Goal: Task Accomplishment & Management: Manage account settings

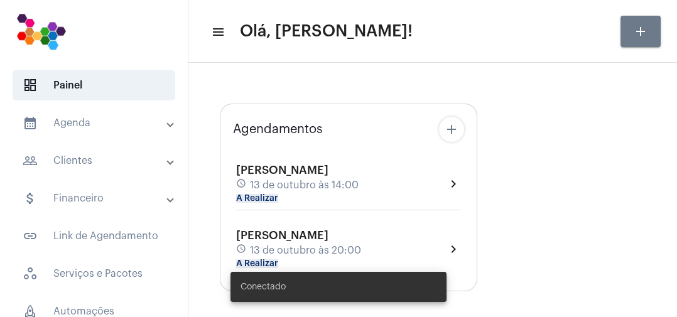
type input "[URL][DOMAIN_NAME]"
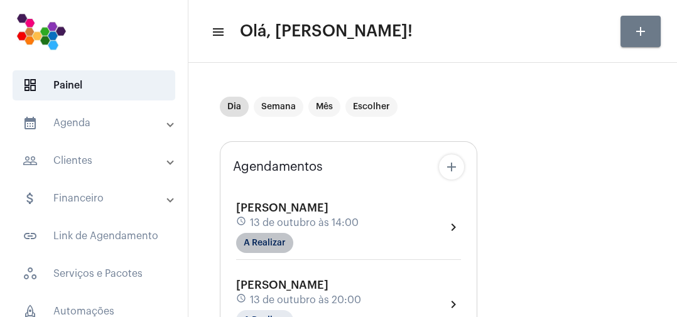
click at [279, 241] on mat-chip "A Realizar" at bounding box center [264, 243] width 57 height 20
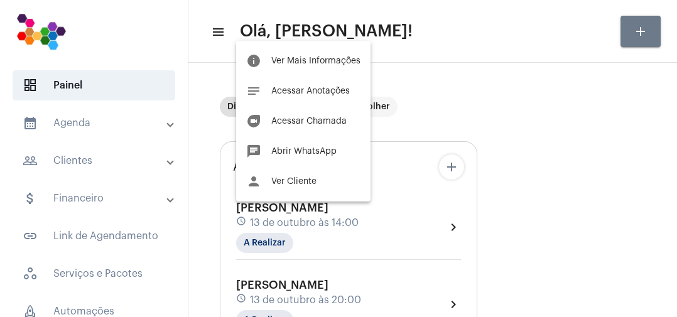
click at [325, 118] on span "Acessar Chamada" at bounding box center [308, 121] width 75 height 9
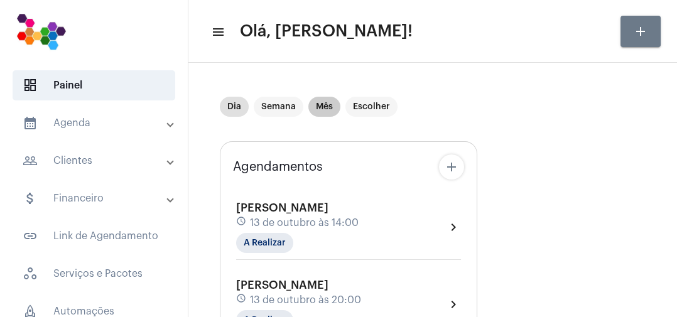
click at [322, 114] on mat-chip "Mês" at bounding box center [324, 107] width 32 height 20
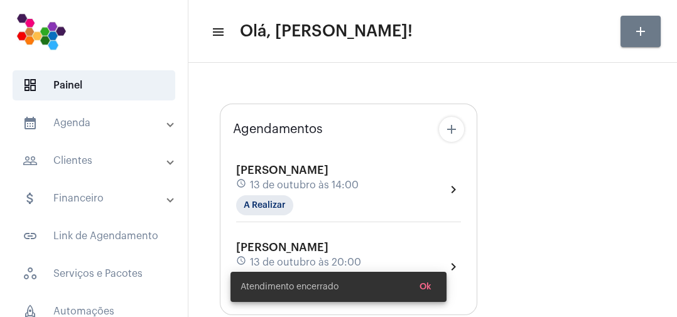
type input "[URL][DOMAIN_NAME]"
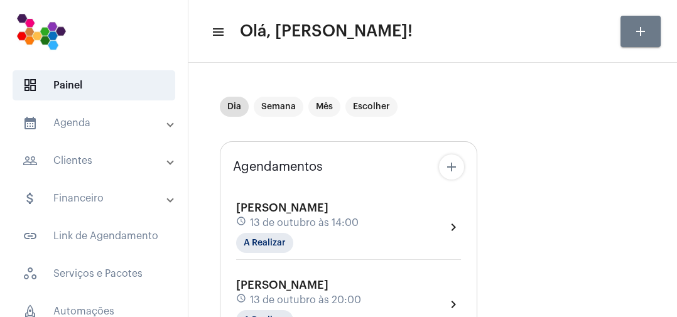
click at [305, 247] on div "[PERSON_NAME] schedule [DATE] 14:00 A Realizar" at bounding box center [297, 227] width 122 height 51
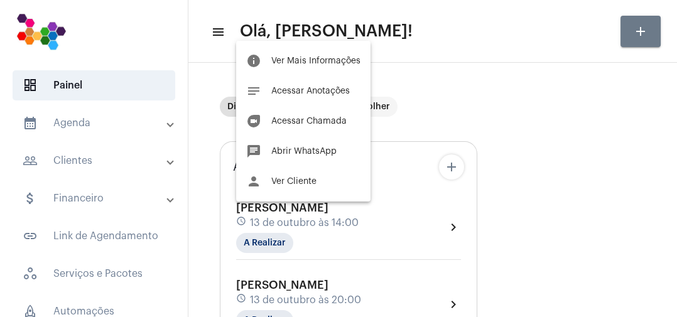
click at [347, 59] on span "Ver Mais Informações" at bounding box center [315, 60] width 89 height 9
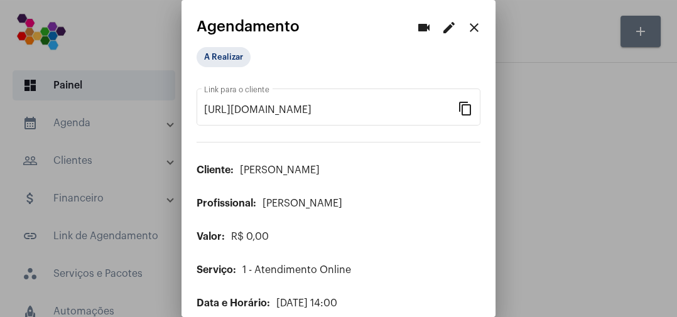
click at [259, 61] on div "A Realizar" at bounding box center [259, 57] width 131 height 25
click at [238, 65] on mat-chip "A Realizar" at bounding box center [223, 57] width 54 height 20
click at [248, 51] on div "A Realizar" at bounding box center [259, 57] width 131 height 25
click at [243, 53] on mat-chip "A Realizar" at bounding box center [223, 57] width 54 height 20
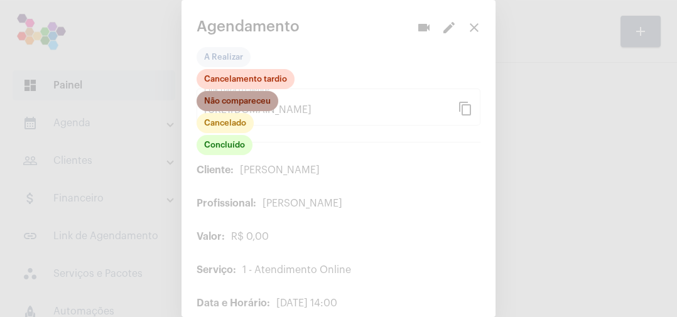
click at [259, 99] on mat-chip "Não compareceu" at bounding box center [237, 101] width 82 height 20
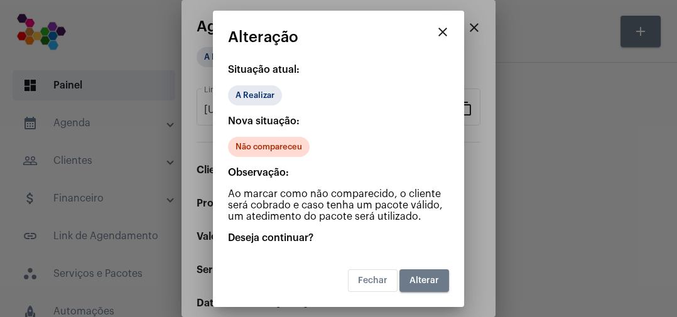
click at [429, 274] on button "Alterar" at bounding box center [424, 280] width 50 height 23
